Goal: Navigation & Orientation: Find specific page/section

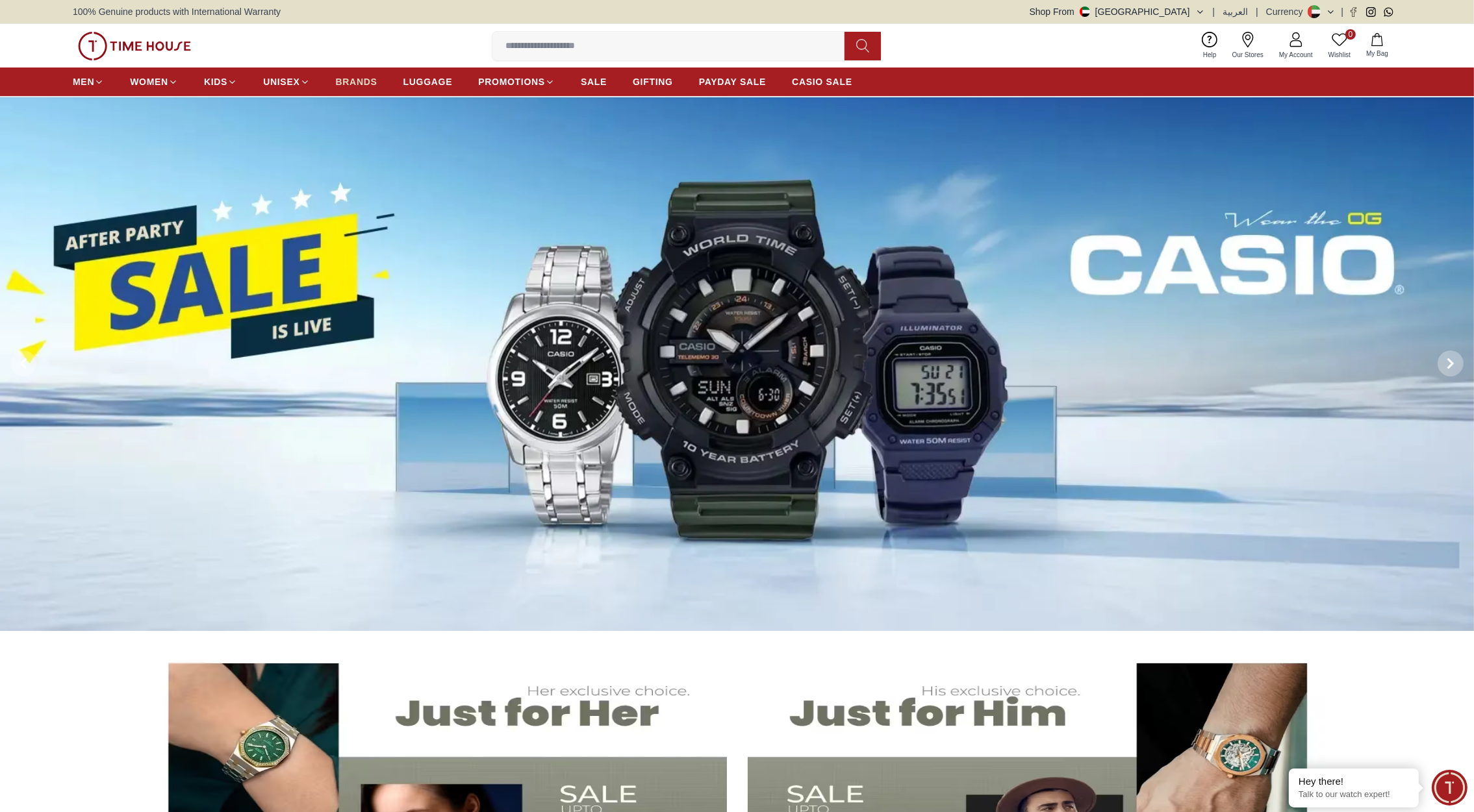
click at [345, 82] on span "BRANDS" at bounding box center [357, 81] width 42 height 13
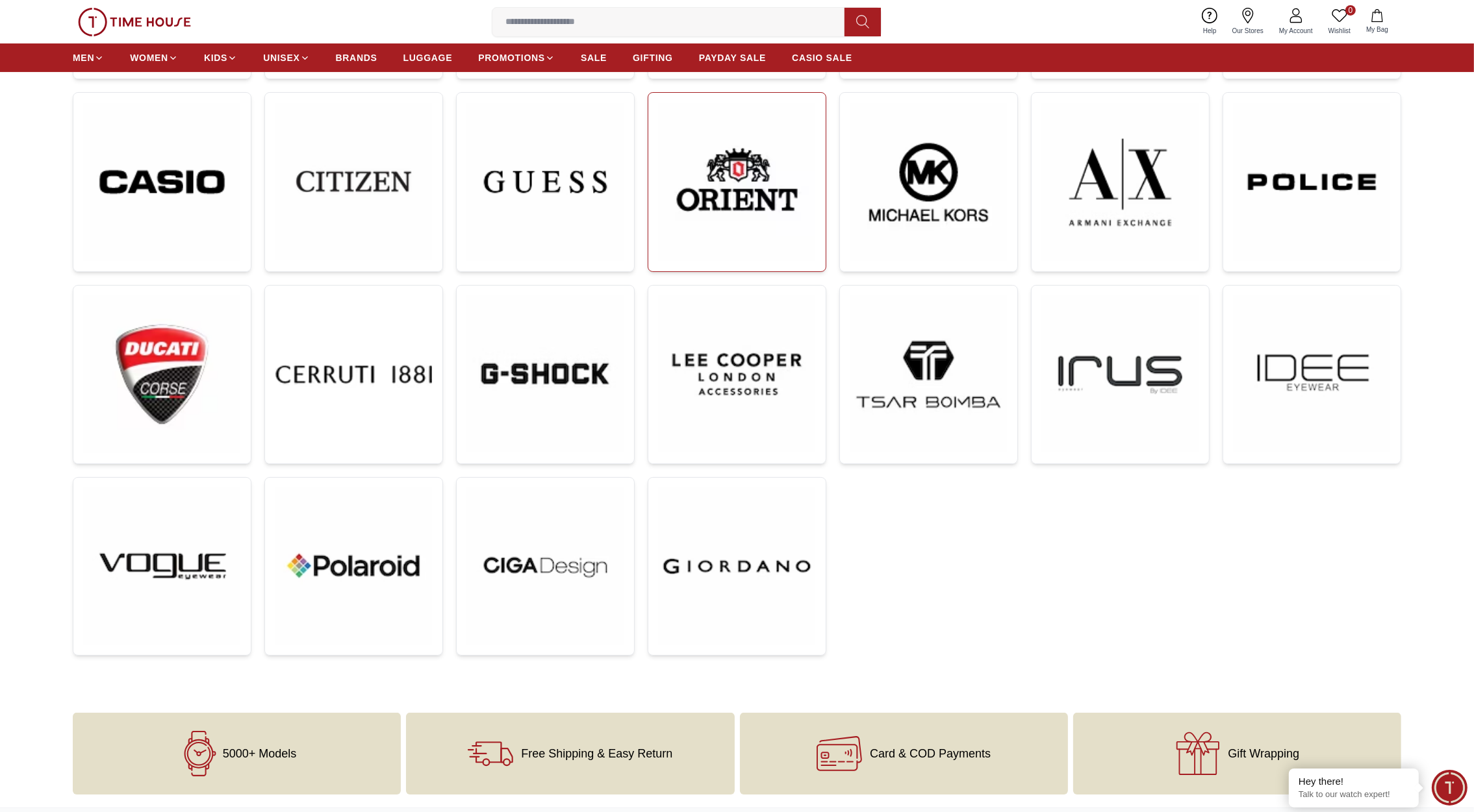
scroll to position [386, 0]
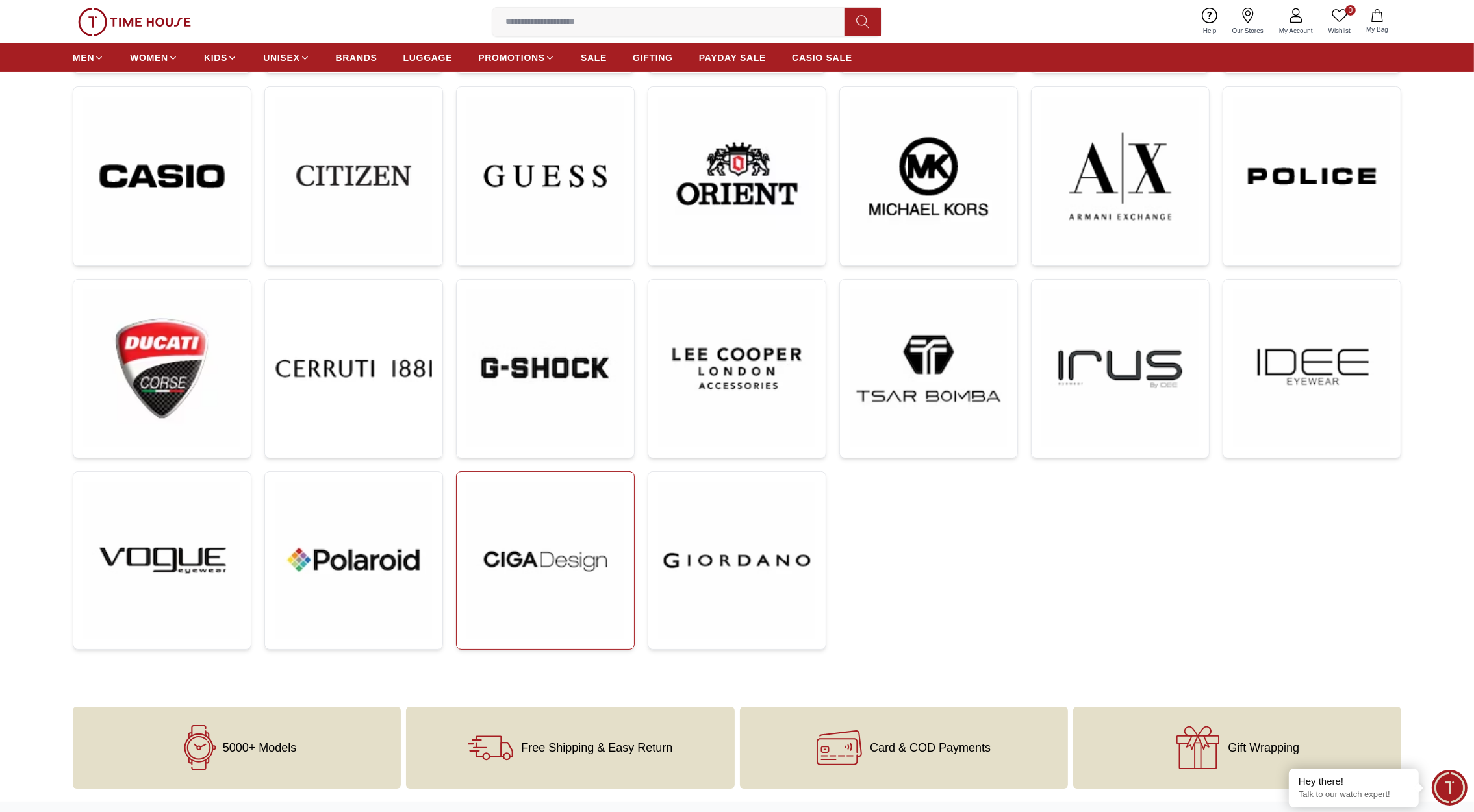
click at [575, 554] on img at bounding box center [545, 560] width 157 height 157
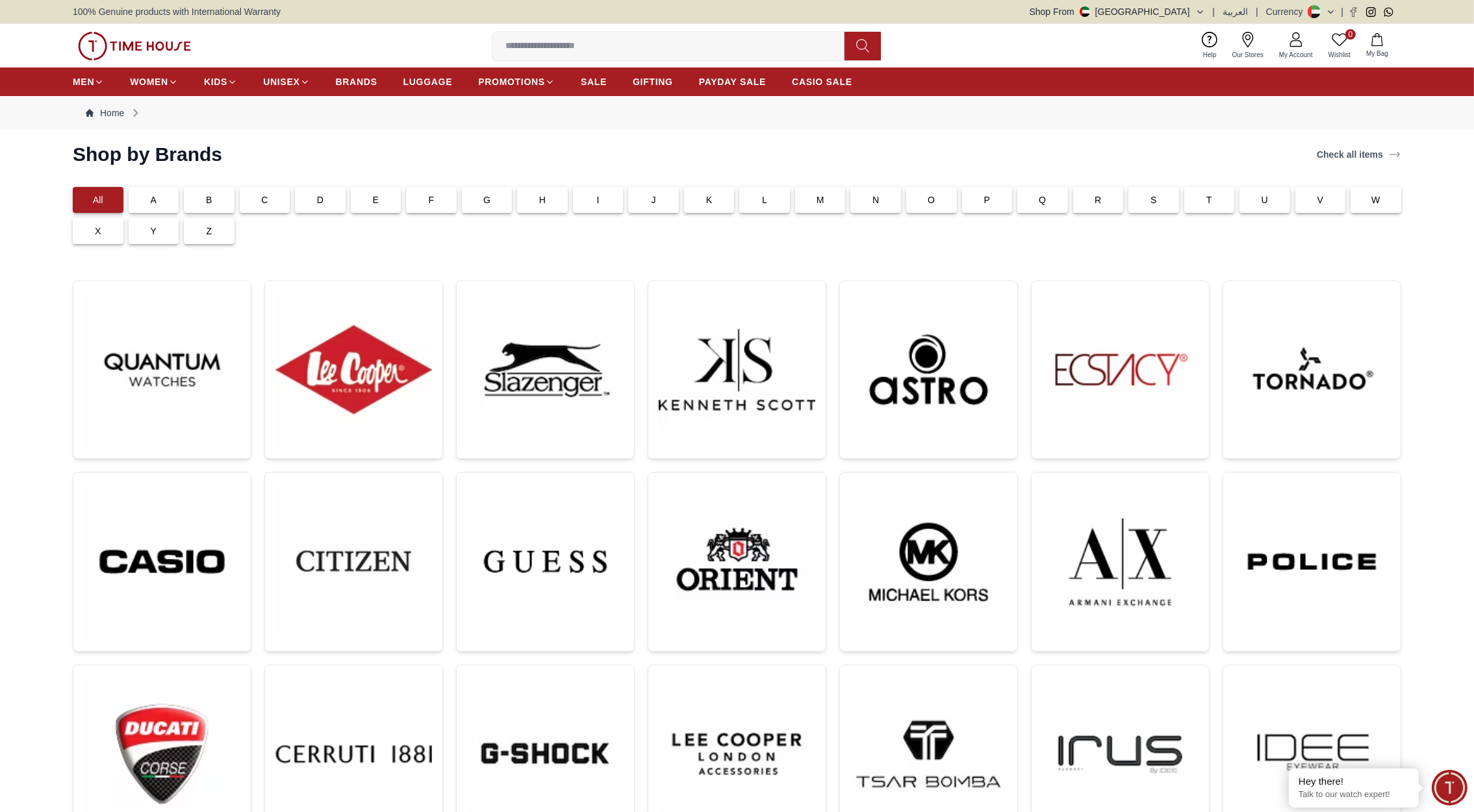
scroll to position [386, 0]
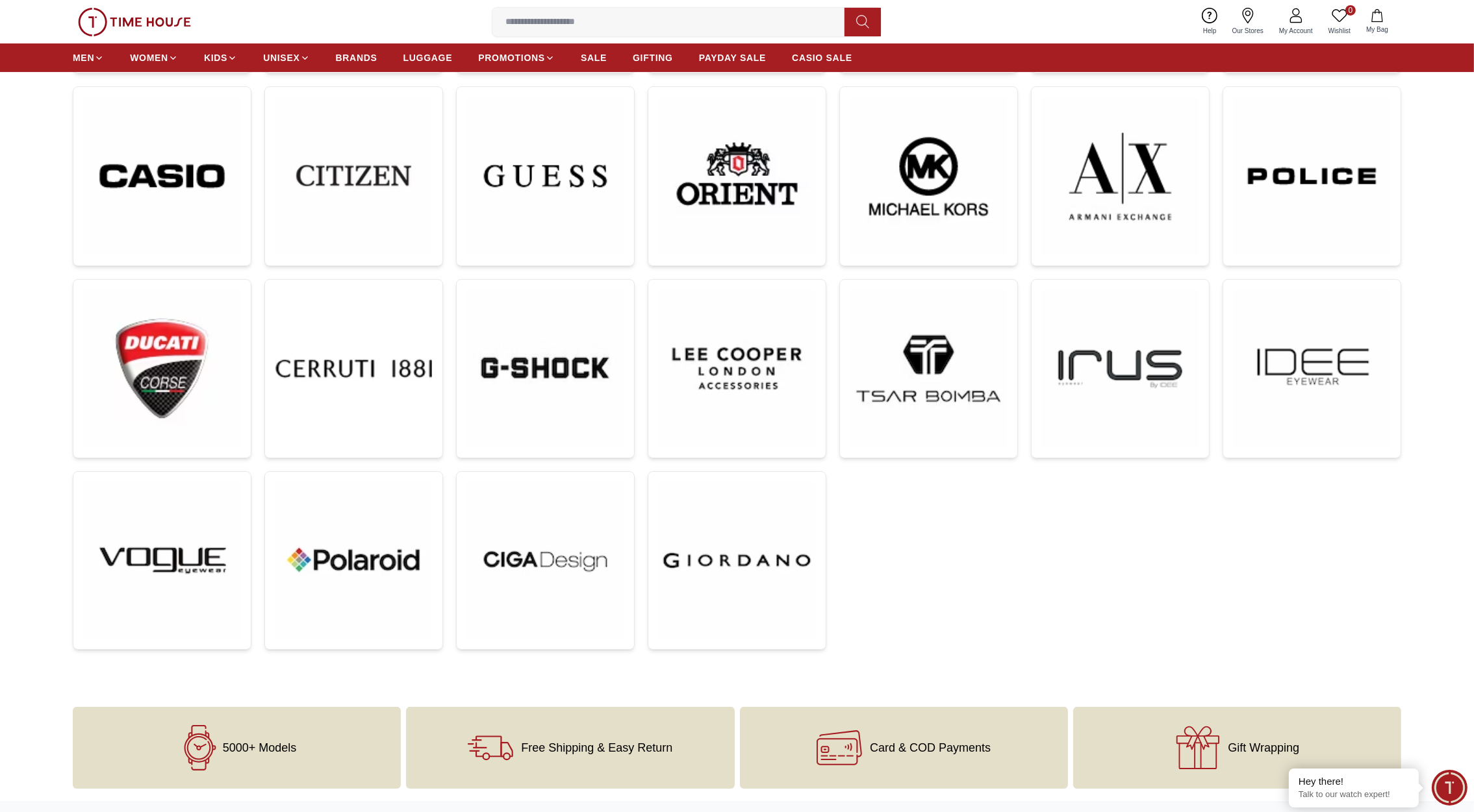
click at [132, 13] on img at bounding box center [135, 22] width 113 height 28
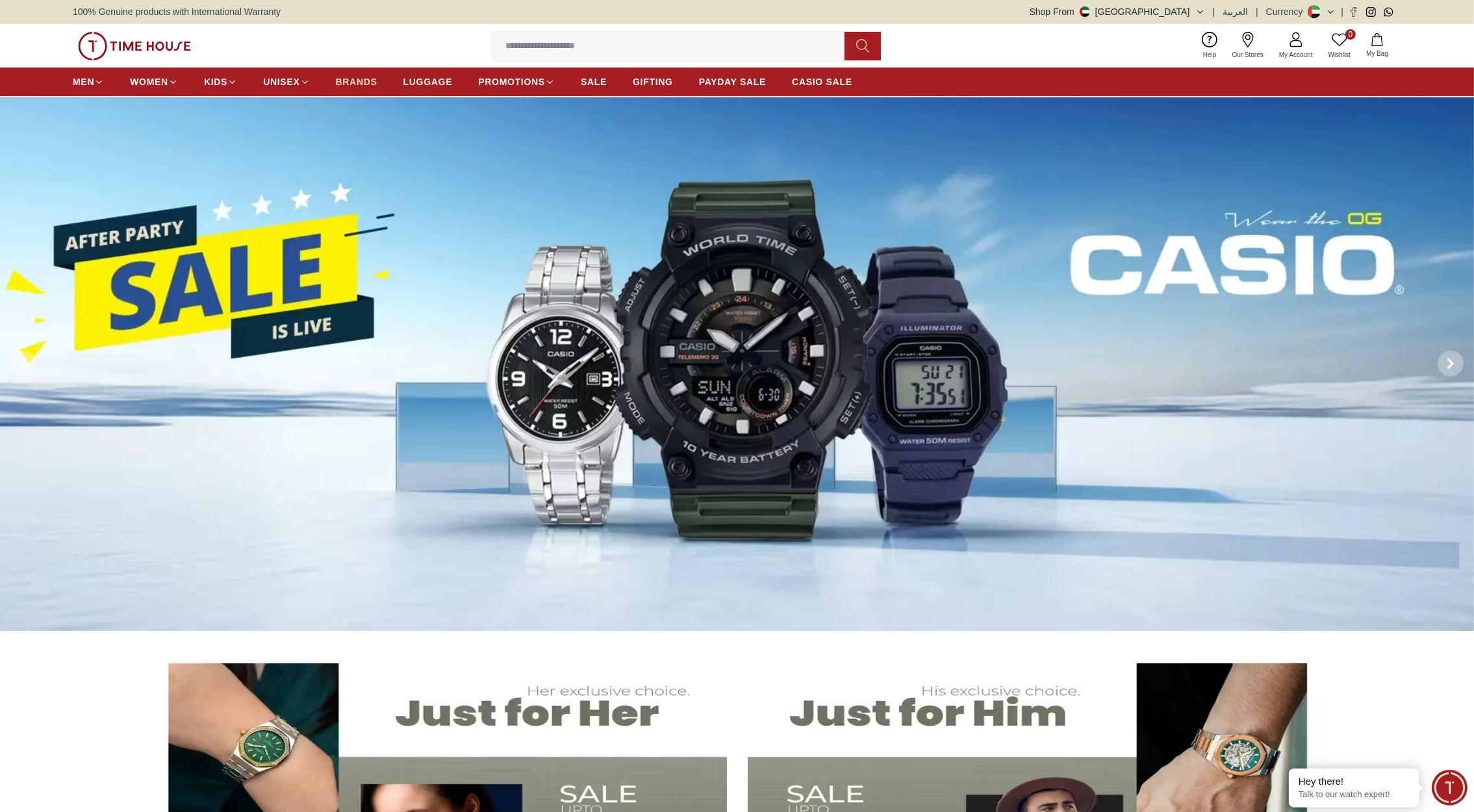
click at [373, 83] on span "BRANDS" at bounding box center [357, 81] width 42 height 13
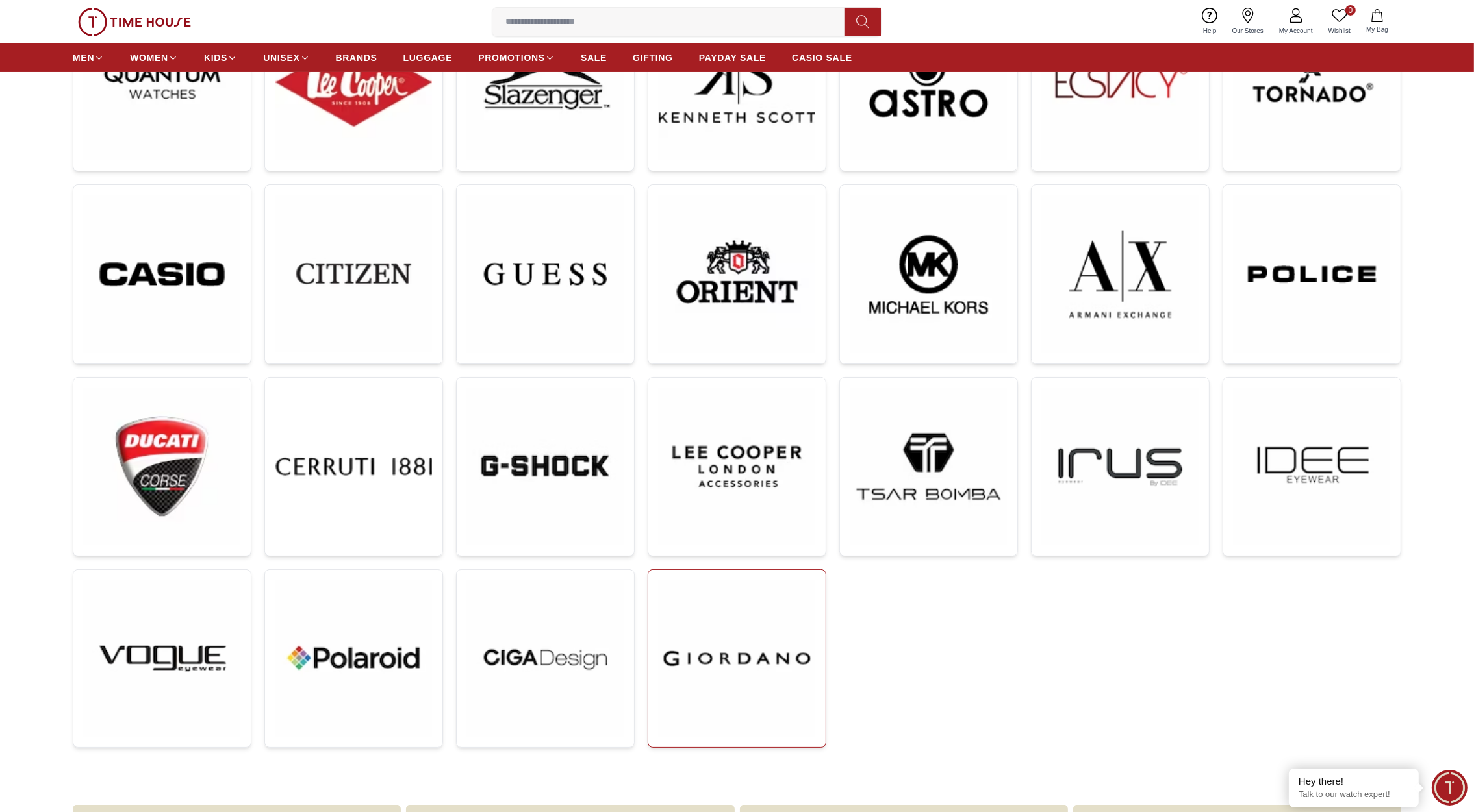
scroll to position [284, 0]
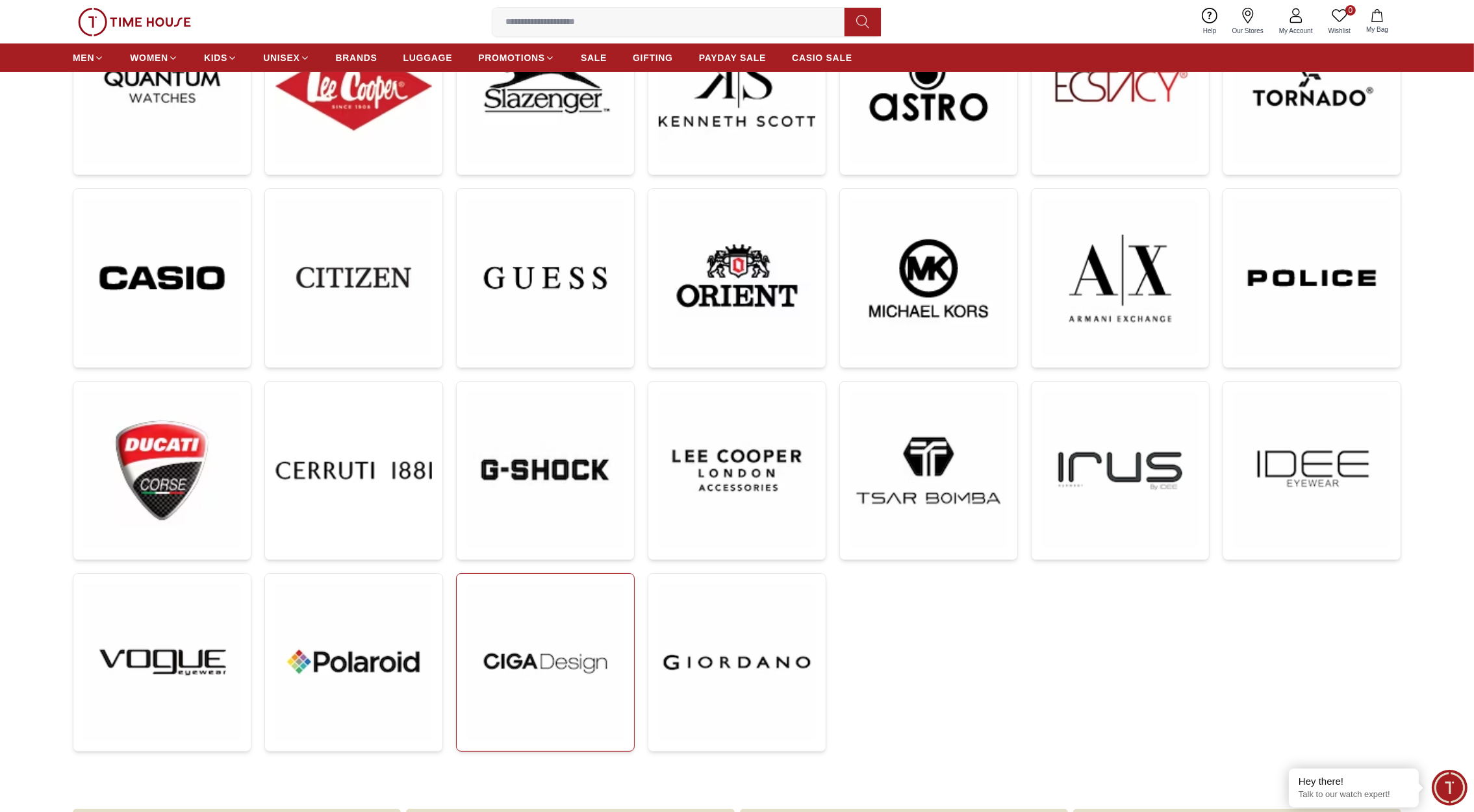
click at [556, 644] on img at bounding box center [545, 663] width 157 height 157
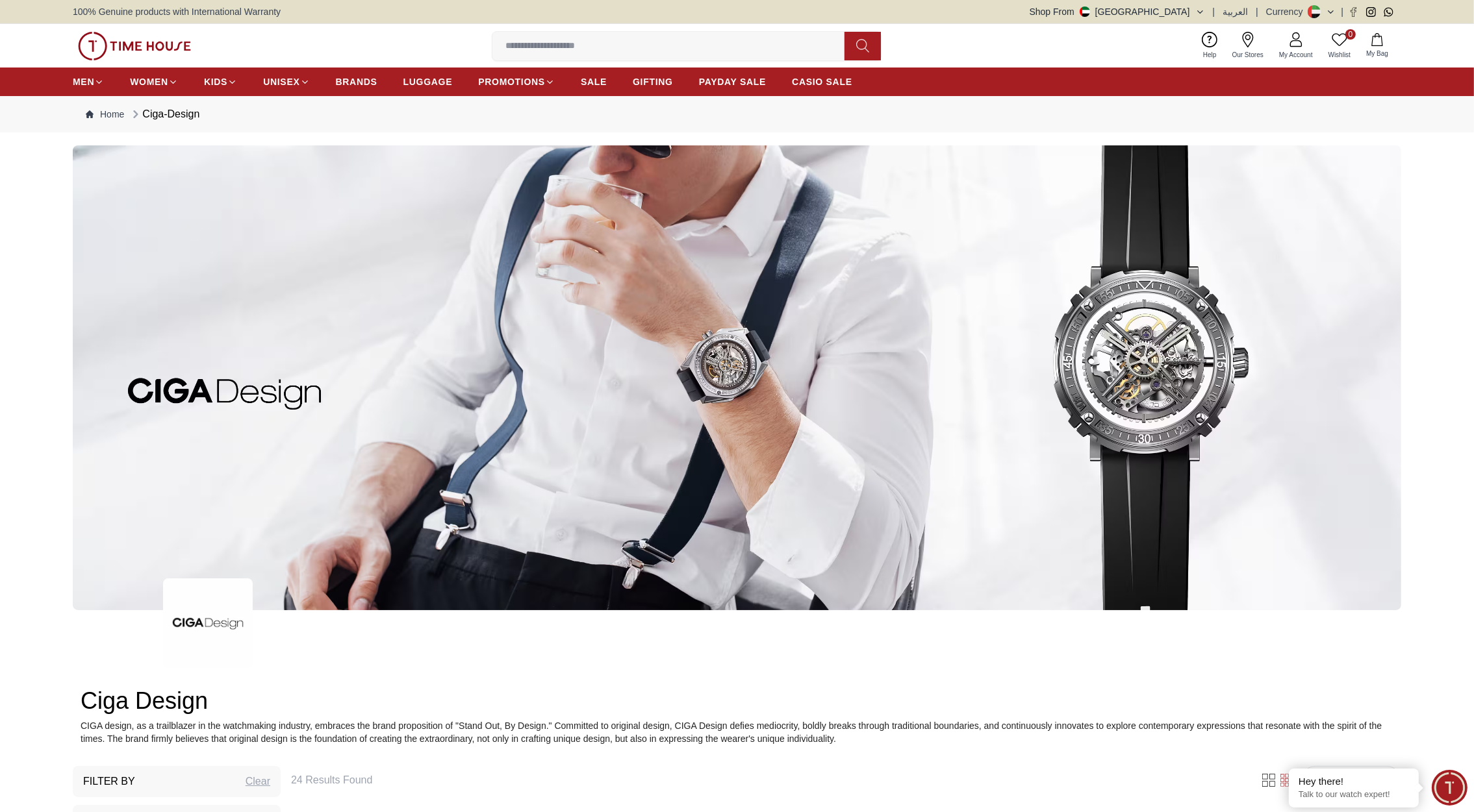
click at [164, 40] on img at bounding box center [135, 46] width 113 height 28
